Goal: Entertainment & Leisure: Browse casually

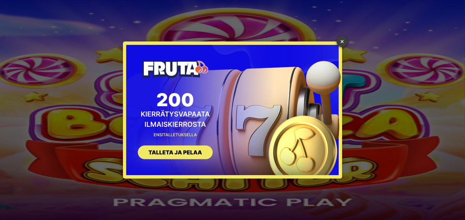
click at [342, 42] on link "×" at bounding box center [341, 41] width 11 height 11
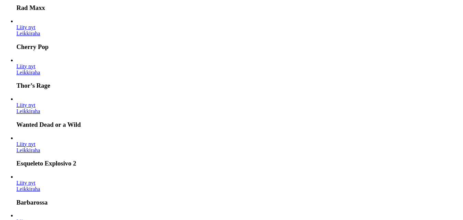
scroll to position [171, 0]
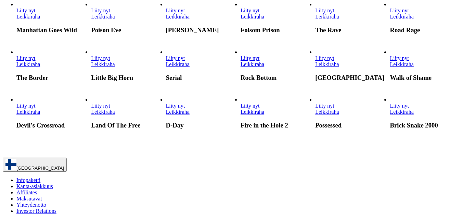
scroll to position [718, 0]
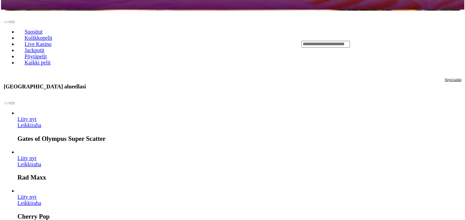
scroll to position [171, 0]
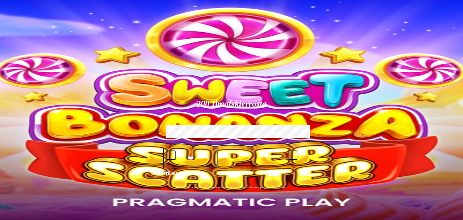
click at [207, 124] on label "€50" at bounding box center [185, 134] width 43 height 20
type input "**"
click at [194, 170] on span "Talleta ja pelaa" at bounding box center [179, 176] width 29 height 12
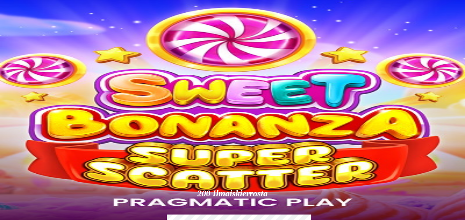
click at [454, 153] on div at bounding box center [232, 153] width 459 height 0
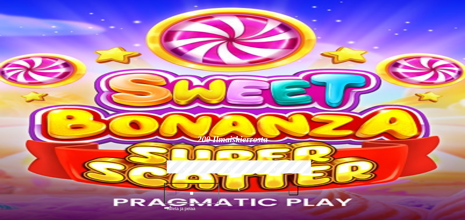
click at [445, 99] on div at bounding box center [232, 99] width 459 height 0
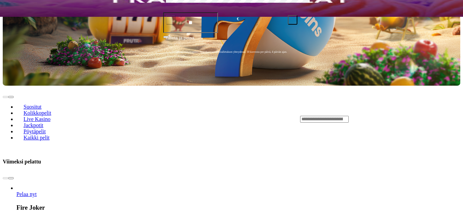
scroll to position [205, 0]
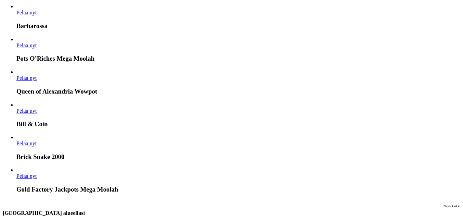
scroll to position [718, 0]
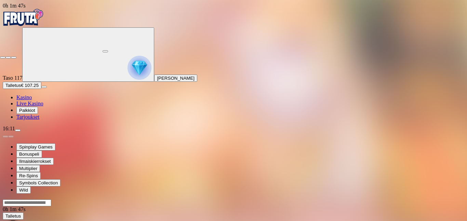
click at [103, 51] on iframe at bounding box center [51, 25] width 103 height 51
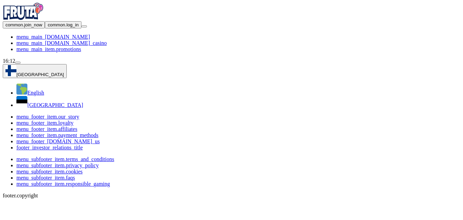
click at [64, 72] on span "chevron-down icon" at bounding box center [64, 74] width 0 height 5
click at [16, 65] on img "button" at bounding box center [10, 70] width 11 height 11
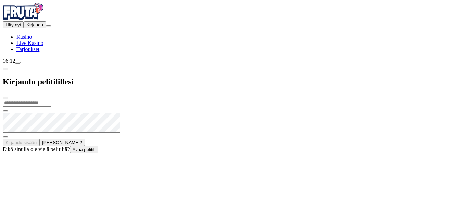
click at [5, 98] on span "close icon" at bounding box center [5, 98] width 0 height 0
click at [24, 28] on button "Liity nyt" at bounding box center [13, 24] width 21 height 7
click at [33, 55] on body "Liity nyt Kirjaudu Kasino Live Kasino Tarjoukset 16:12 Kirjaudu pelitilillesi K…" at bounding box center [232, 78] width 459 height 150
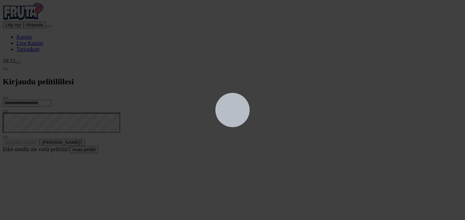
click at [41, 71] on div at bounding box center [232, 110] width 465 height 220
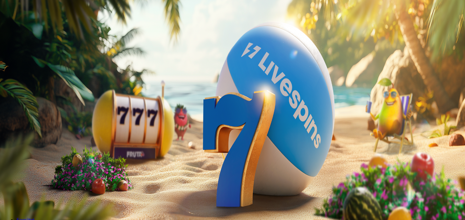
click at [454, 99] on div at bounding box center [232, 99] width 459 height 0
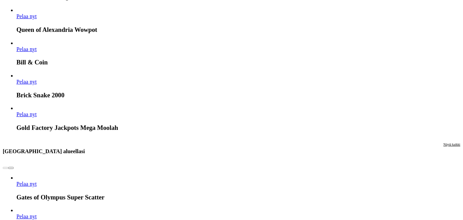
scroll to position [712, 0]
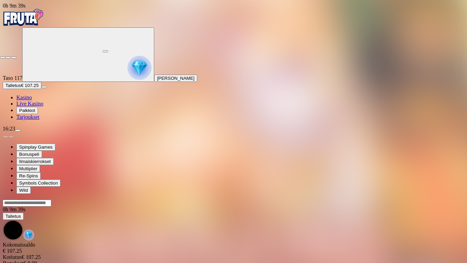
click at [3, 57] on span "close icon" at bounding box center [3, 57] width 0 height 0
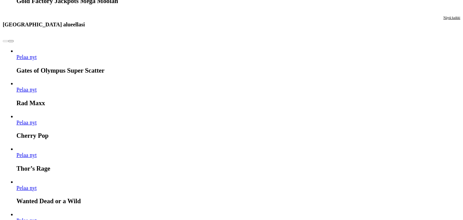
scroll to position [753, 0]
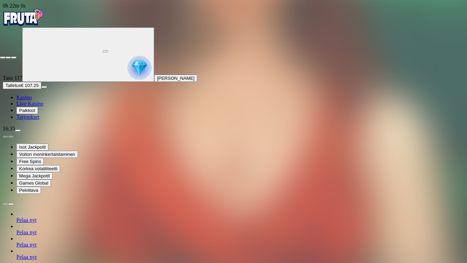
click at [3, 57] on span "close icon" at bounding box center [3, 57] width 0 height 0
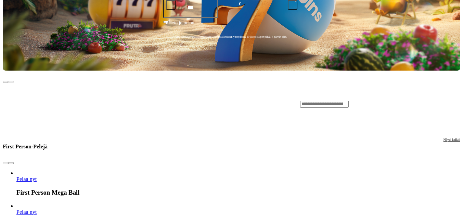
scroll to position [239, 0]
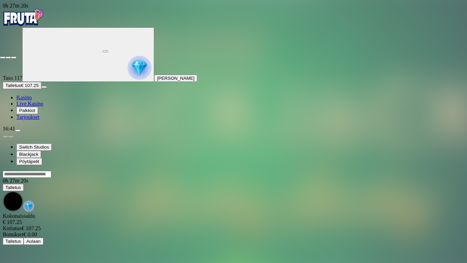
click at [3, 57] on span "close icon" at bounding box center [3, 57] width 0 height 0
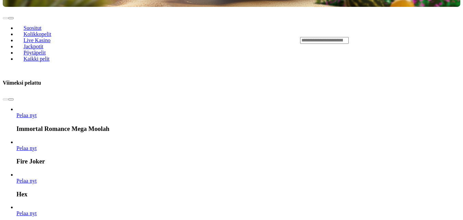
scroll to position [274, 0]
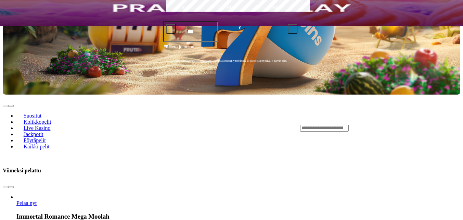
scroll to position [274, 0]
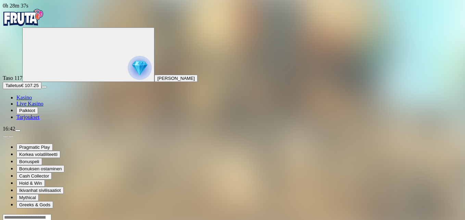
drag, startPoint x: 424, startPoint y: 62, endPoint x: 425, endPoint y: 87, distance: 25.3
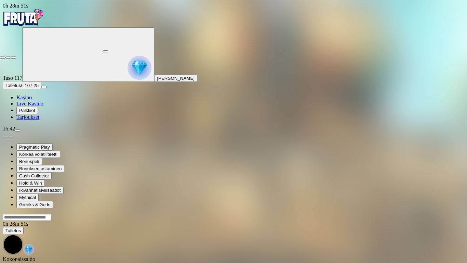
click at [14, 57] on span "fullscreen-exit icon" at bounding box center [14, 57] width 0 height 0
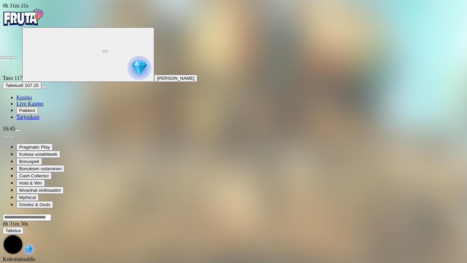
click at [3, 57] on span "close icon" at bounding box center [3, 57] width 0 height 0
click at [108, 50] on button "button" at bounding box center [105, 51] width 5 height 2
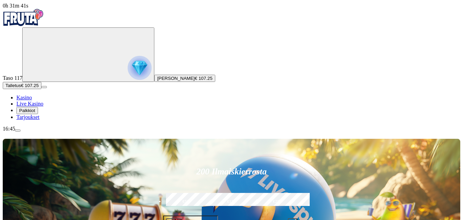
click at [128, 68] on img "Primary" at bounding box center [140, 68] width 24 height 24
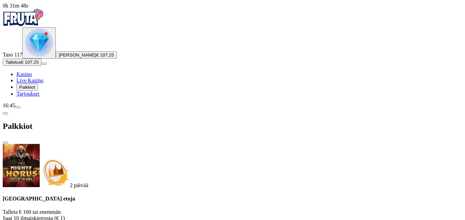
scroll to position [171, 0]
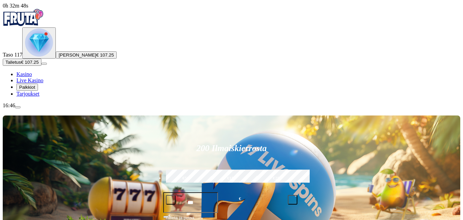
click at [36, 56] on img "Primary" at bounding box center [39, 42] width 28 height 28
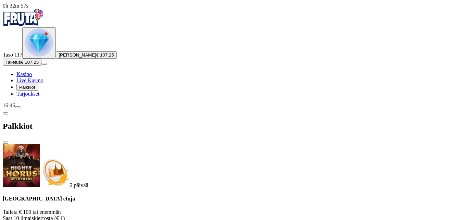
scroll to position [103, 0]
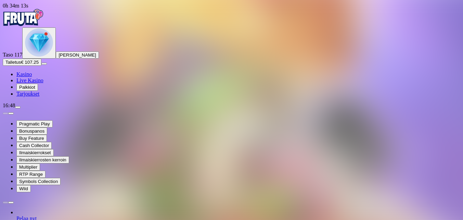
click at [36, 56] on img "Primary" at bounding box center [39, 42] width 28 height 28
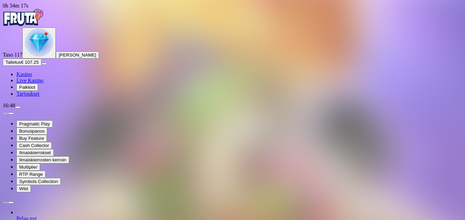
scroll to position [137, 0]
